Goal: Information Seeking & Learning: Learn about a topic

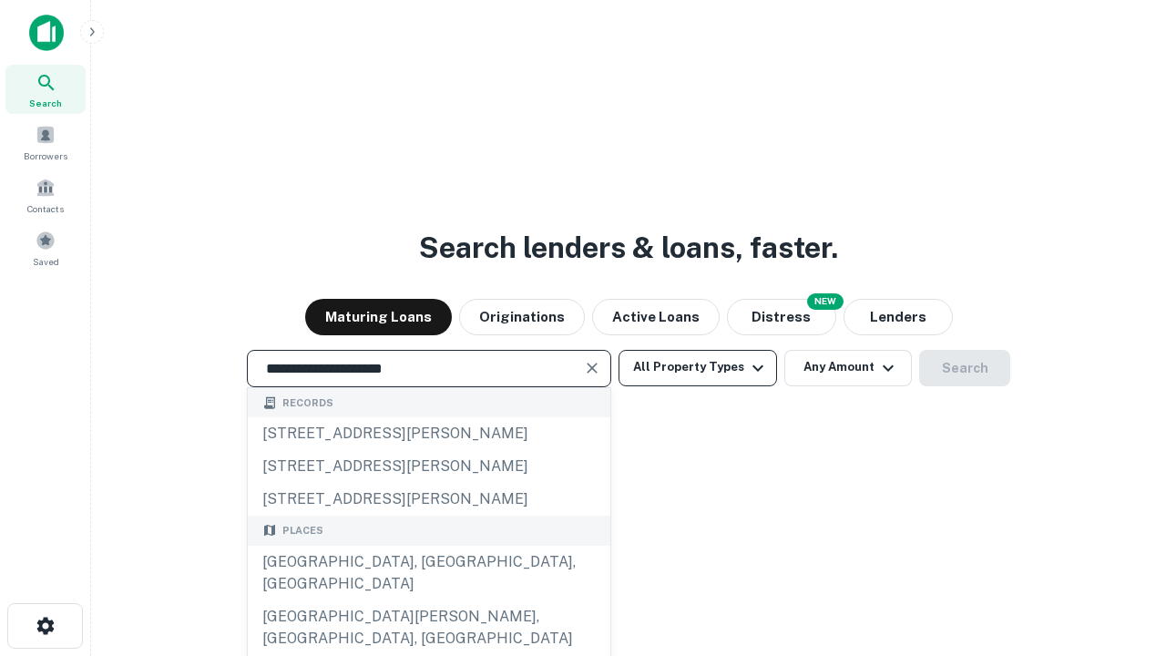
click at [428, 601] on div "[GEOGRAPHIC_DATA], [GEOGRAPHIC_DATA], [GEOGRAPHIC_DATA]" at bounding box center [429, 573] width 363 height 55
click at [698, 367] on button "All Property Types" at bounding box center [698, 368] width 159 height 36
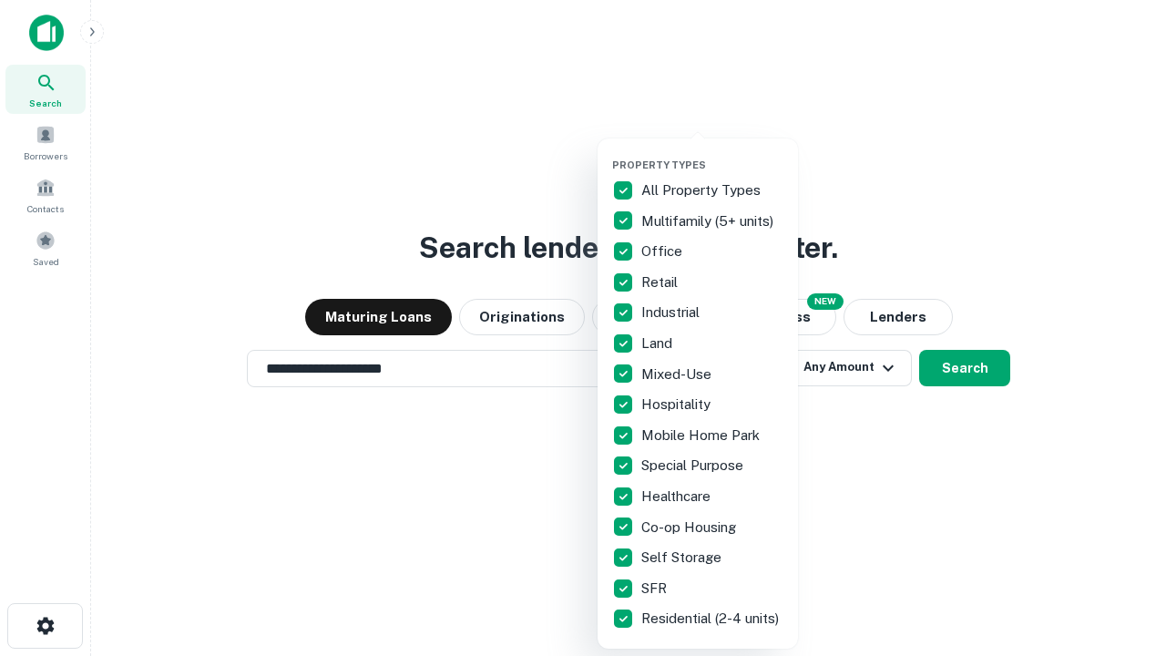
type input "**********"
click at [713, 153] on button "button" at bounding box center [712, 153] width 200 height 1
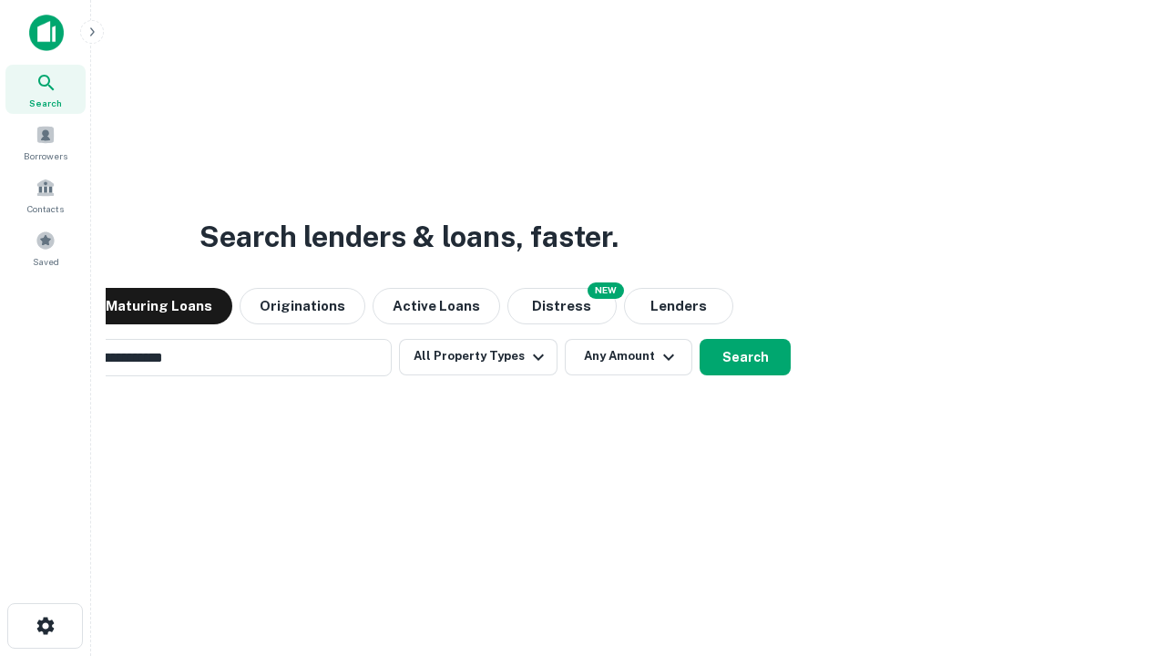
scroll to position [28, 0]
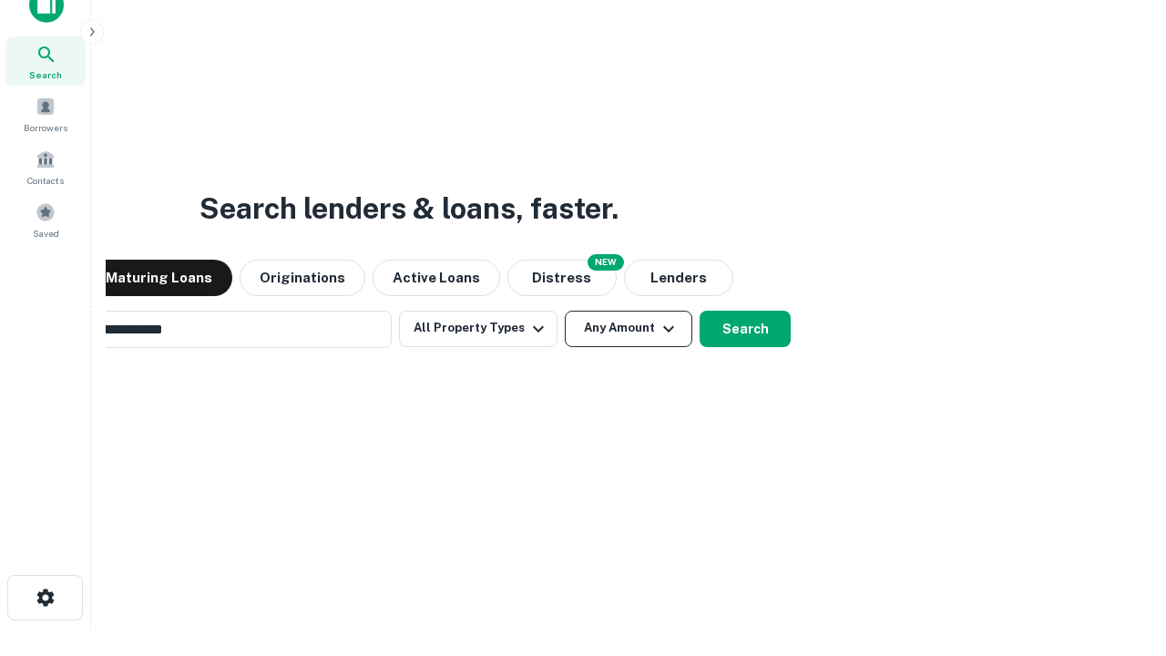
click at [565, 311] on button "Any Amount" at bounding box center [629, 329] width 128 height 36
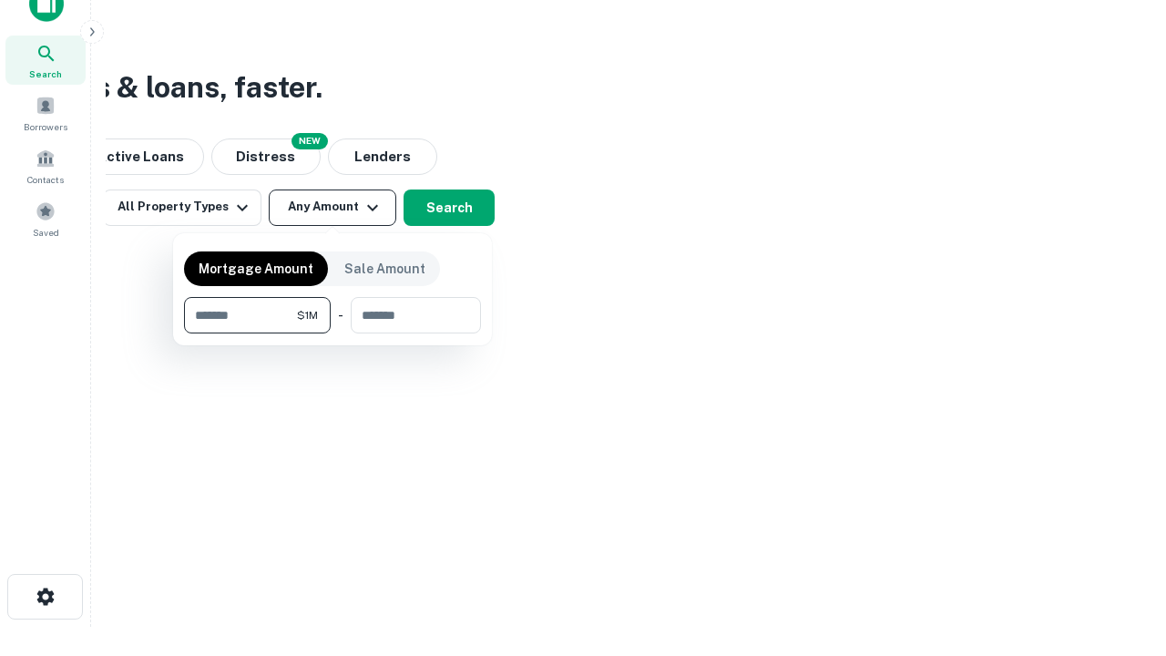
type input "*******"
click at [333, 334] on button "button" at bounding box center [332, 334] width 297 height 1
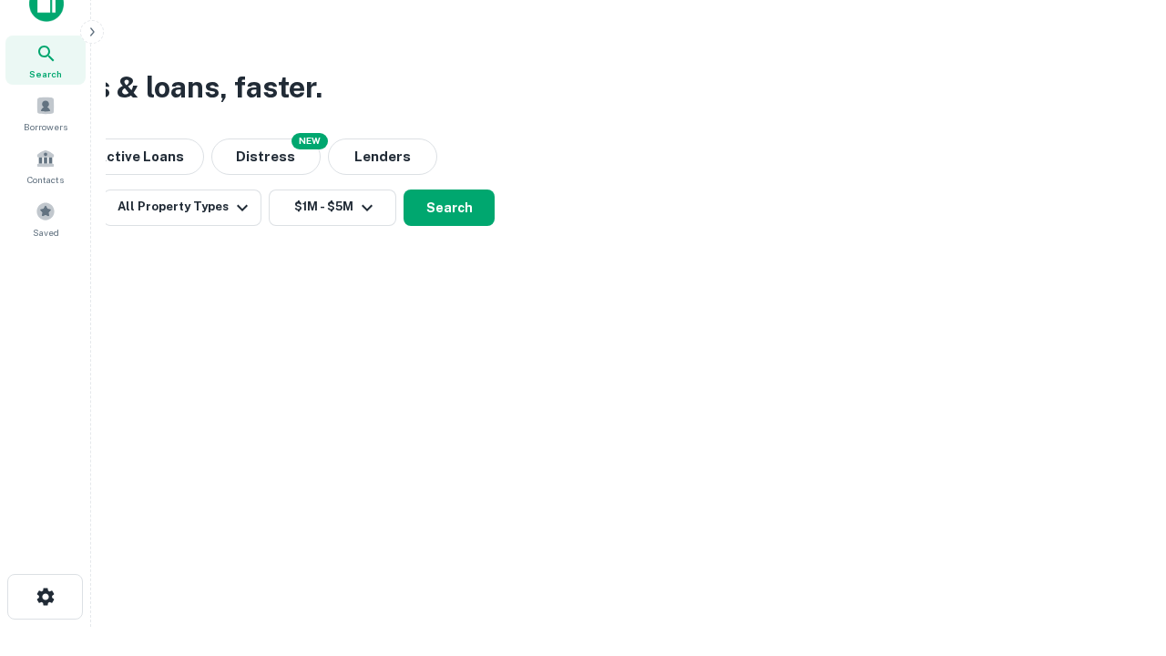
scroll to position [11, 336]
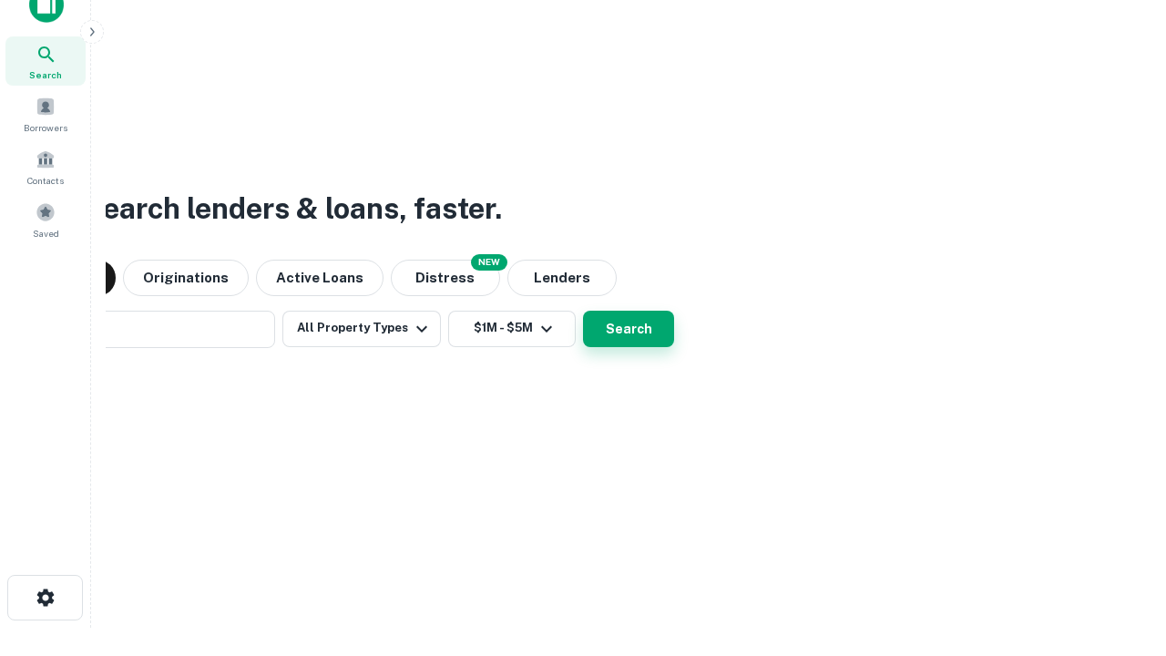
click at [583, 311] on button "Search" at bounding box center [628, 329] width 91 height 36
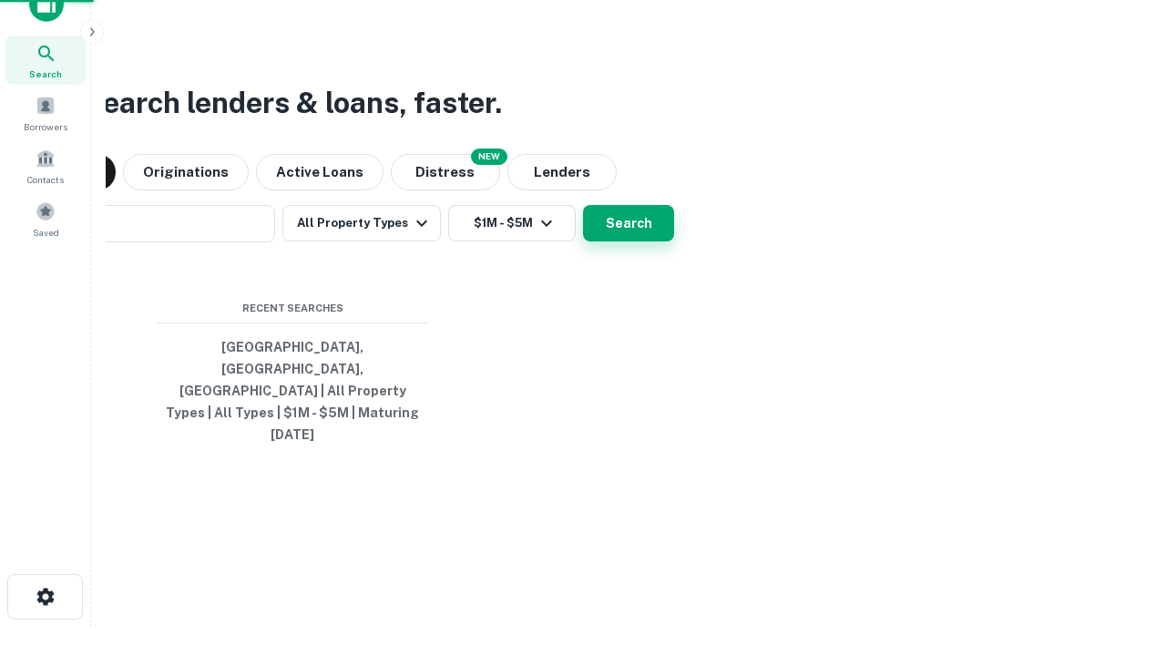
scroll to position [48, 516]
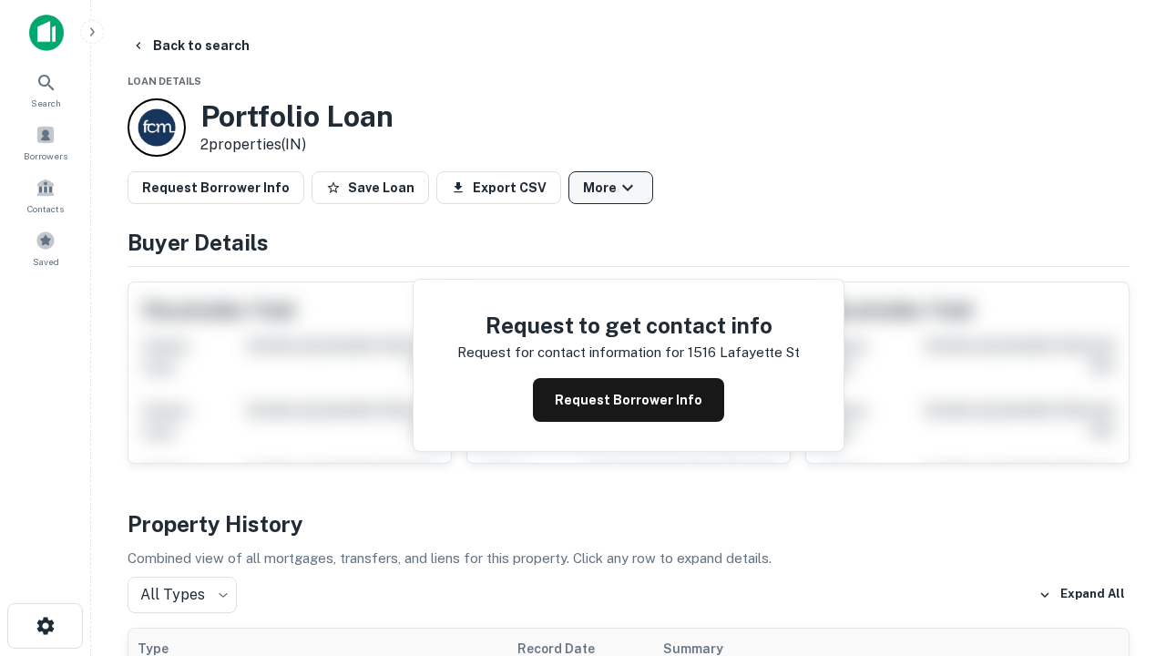
click at [611, 188] on button "More" at bounding box center [611, 187] width 85 height 33
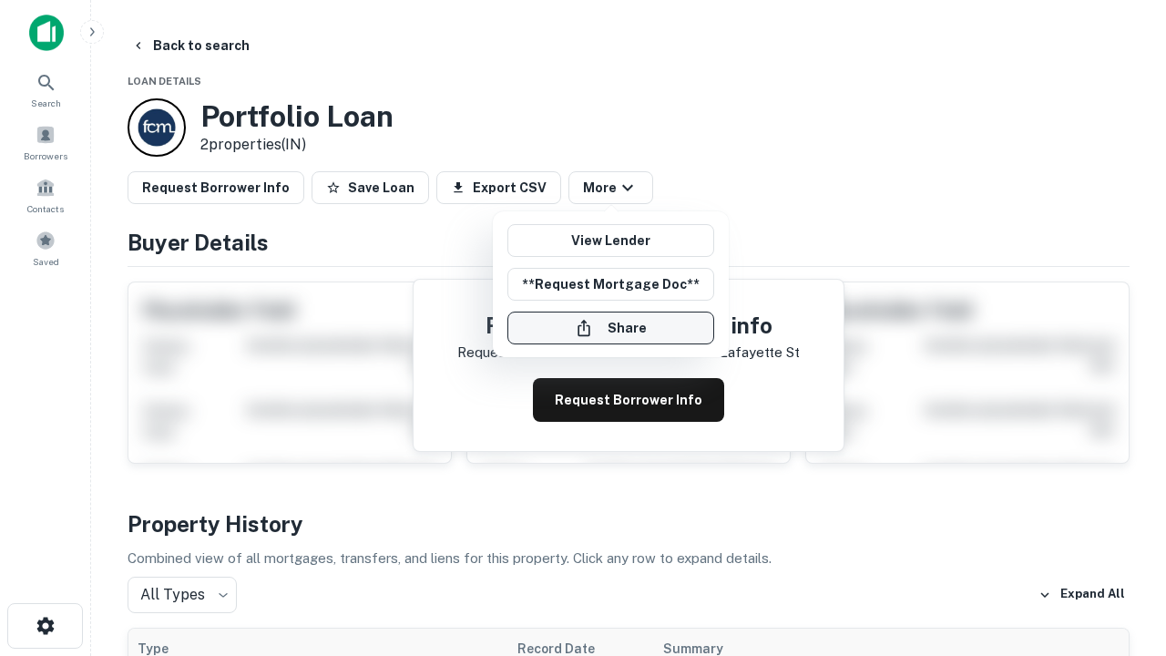
click at [611, 328] on button "Share" at bounding box center [611, 328] width 207 height 33
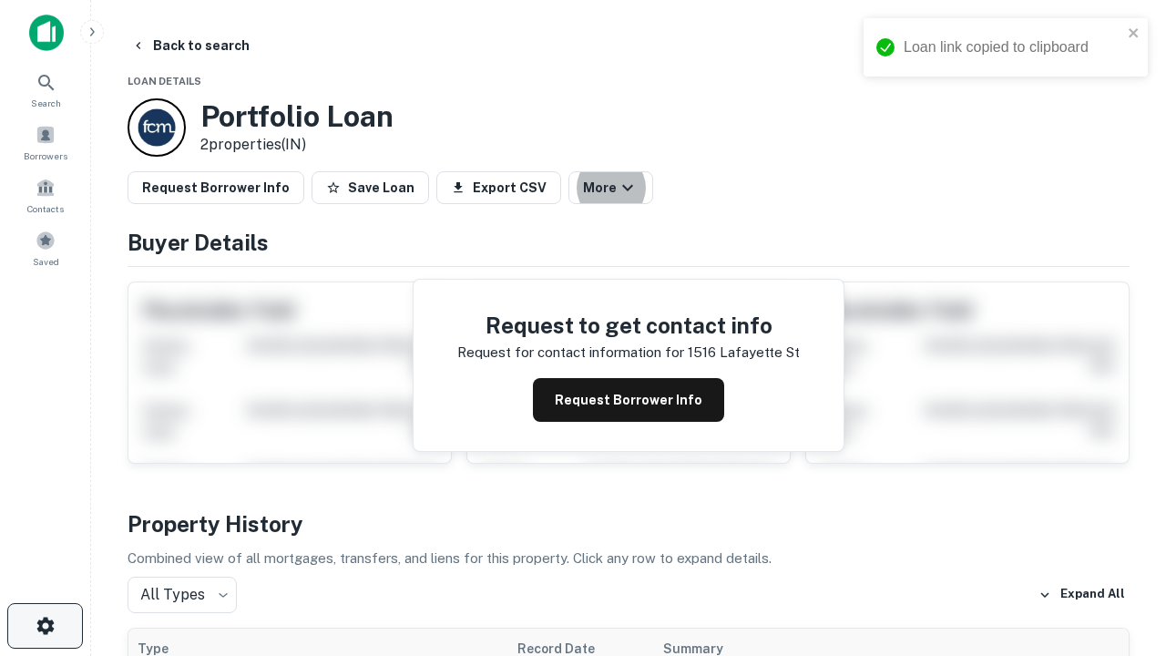
click at [45, 626] on icon "button" at bounding box center [46, 626] width 22 height 22
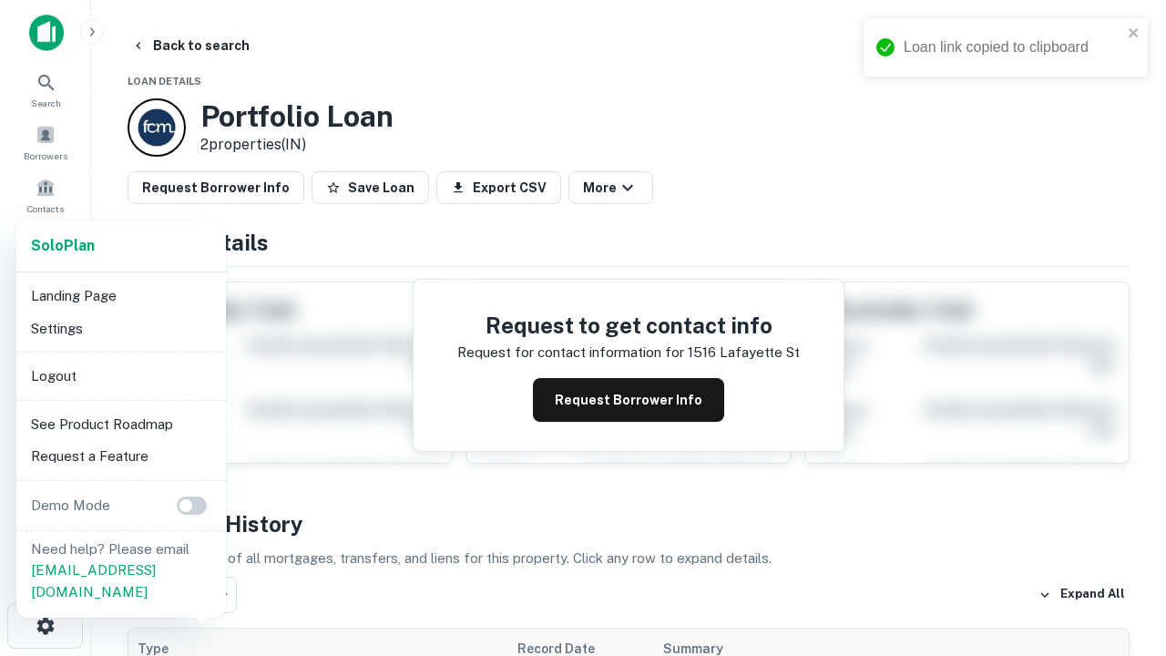
click at [120, 375] on li "Logout" at bounding box center [121, 376] width 195 height 33
